Goal: Information Seeking & Learning: Learn about a topic

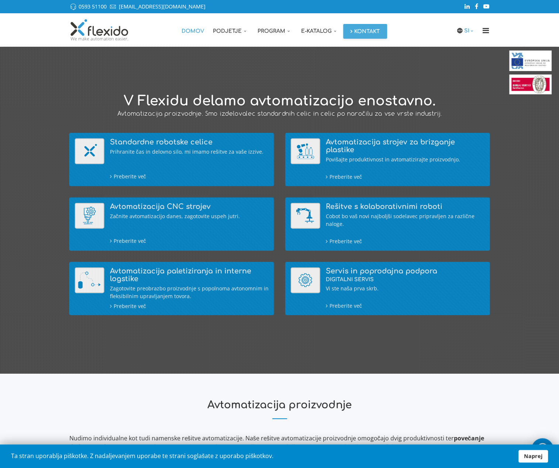
click at [465, 33] on link "SI" at bounding box center [469, 31] width 11 height 8
click at [467, 60] on link "EN" at bounding box center [469, 60] width 18 height 14
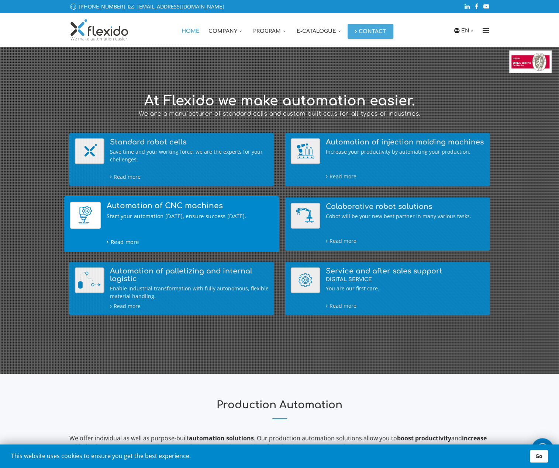
click at [190, 211] on div "Automation of CNC machines Start your automation today, ensure success tomorrow…" at bounding box center [190, 224] width 167 height 44
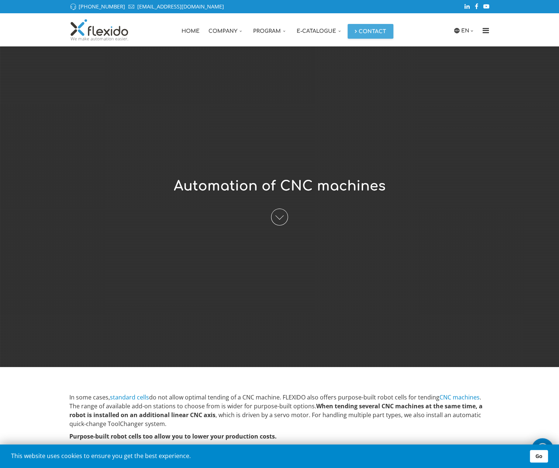
click at [278, 222] on span at bounding box center [279, 217] width 17 height 17
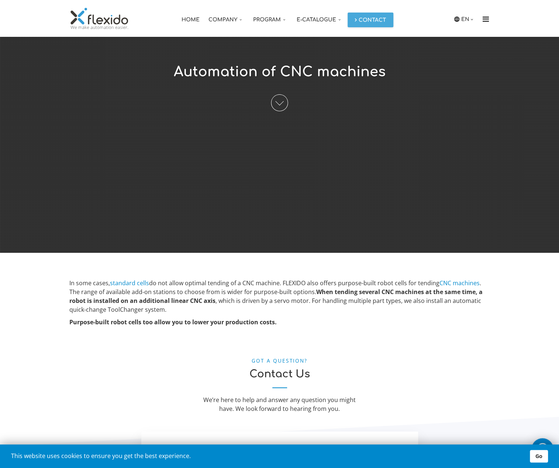
scroll to position [115, 0]
